Goal: Feedback & Contribution: Submit feedback/report problem

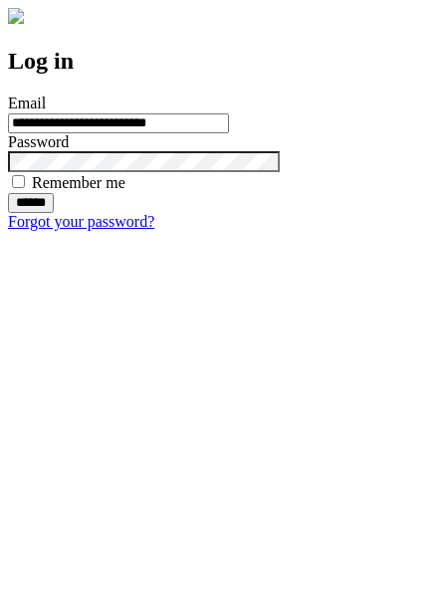
type input "**********"
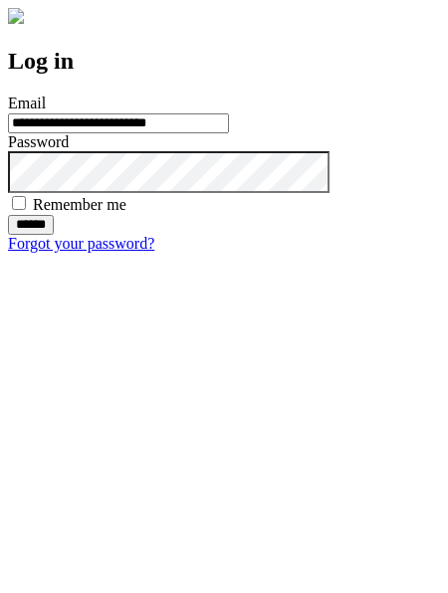
click at [54, 235] on input "******" at bounding box center [31, 225] width 46 height 20
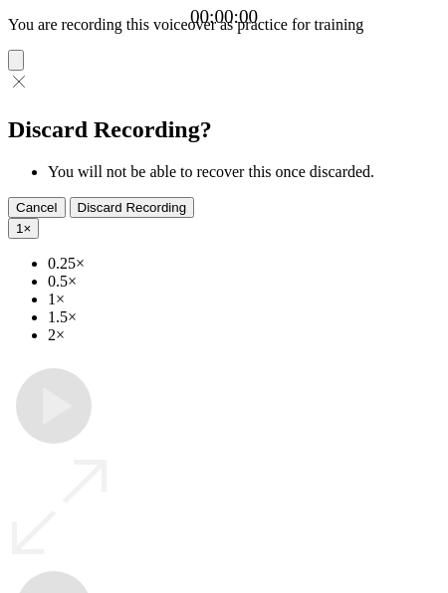
type input "**********"
